Goal: Task Accomplishment & Management: Use online tool/utility

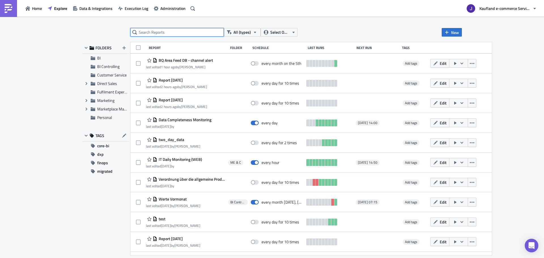
click at [161, 30] on input "text" at bounding box center [176, 32] width 93 height 8
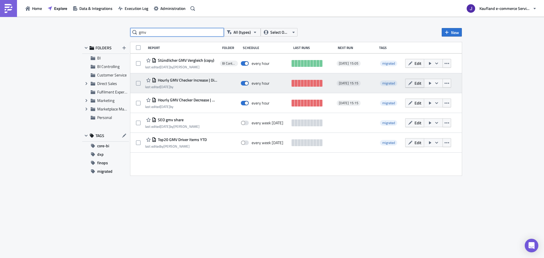
type input "gmv"
click at [416, 84] on span "Edit" at bounding box center [417, 83] width 7 height 6
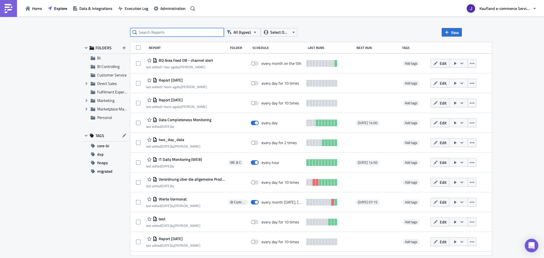
click at [162, 33] on input "text" at bounding box center [176, 32] width 93 height 8
type input "gmv"
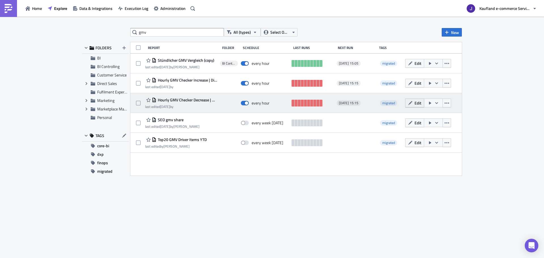
click at [419, 102] on span "Edit" at bounding box center [417, 103] width 7 height 6
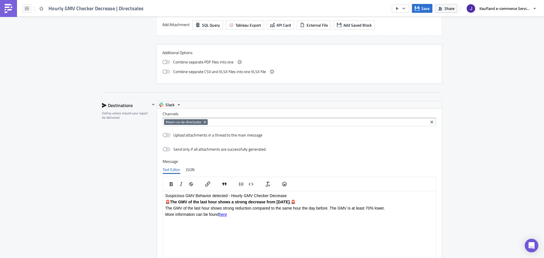
scroll to position [460, 0]
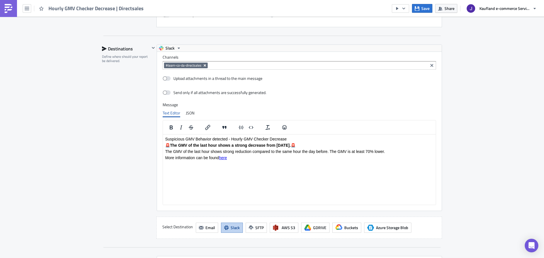
click at [205, 64] on icon "Remove Tag" at bounding box center [205, 65] width 5 height 5
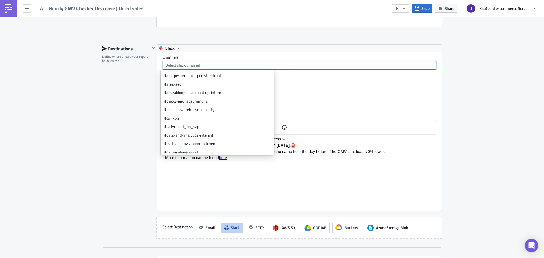
click at [205, 64] on input at bounding box center [299, 66] width 270 height 6
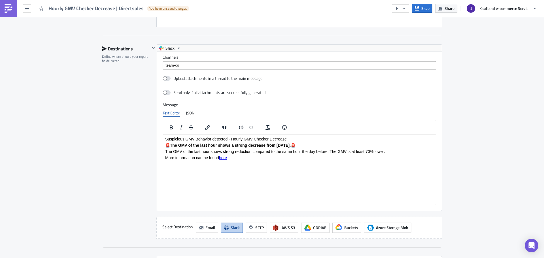
click at [201, 65] on input "team-co" at bounding box center [299, 66] width 270 height 6
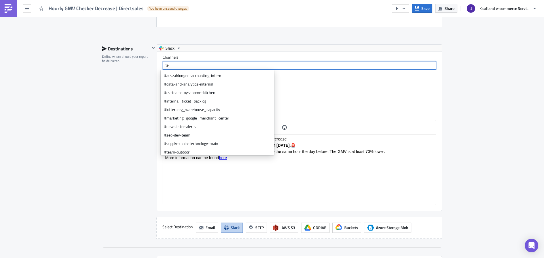
type input "t"
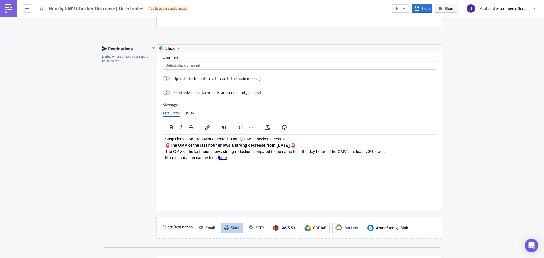
click at [192, 64] on input at bounding box center [299, 66] width 270 height 6
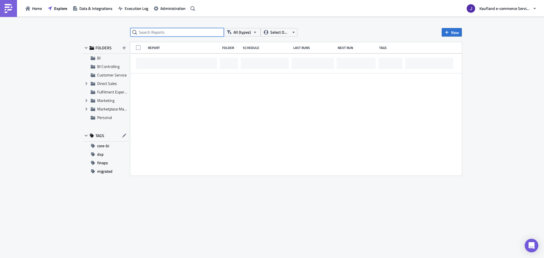
click at [158, 33] on input "text" at bounding box center [176, 32] width 93 height 8
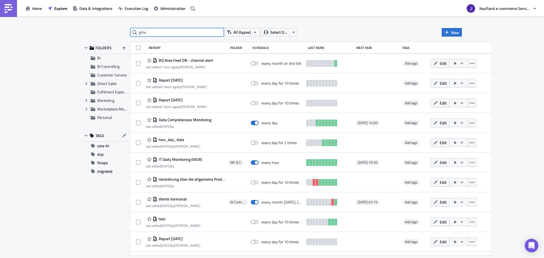
type input "gmv"
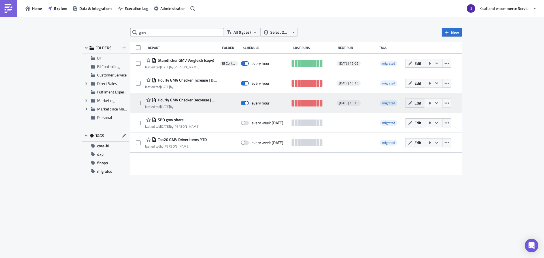
click at [409, 101] on icon "button" at bounding box center [410, 103] width 5 height 5
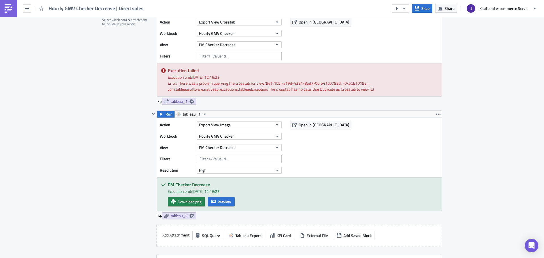
scroll to position [227, 0]
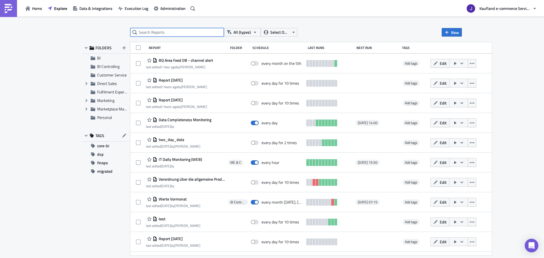
click at [163, 33] on input "text" at bounding box center [176, 32] width 93 height 8
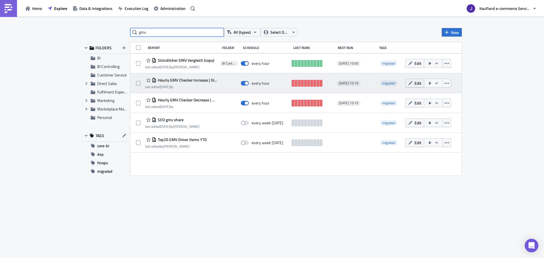
type input "gmv"
click at [408, 83] on icon "button" at bounding box center [410, 83] width 5 height 5
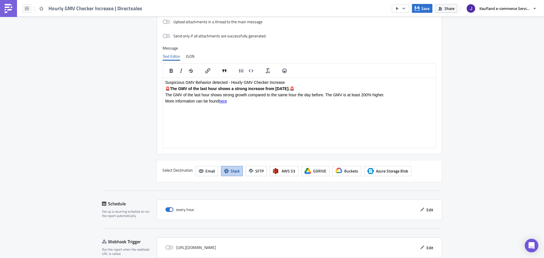
scroll to position [488, 0]
